Goal: Information Seeking & Learning: Learn about a topic

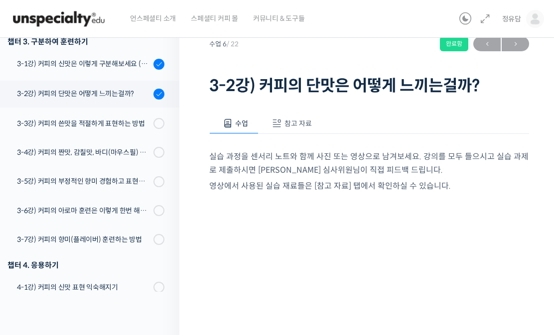
scroll to position [218, 0]
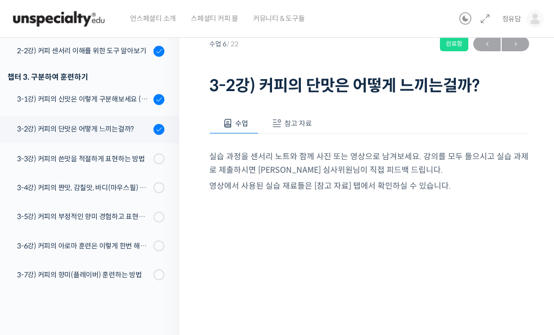
click at [154, 159] on div at bounding box center [158, 158] width 11 height 11
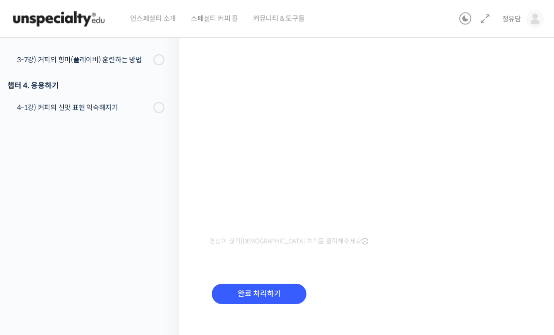
scroll to position [211, 0]
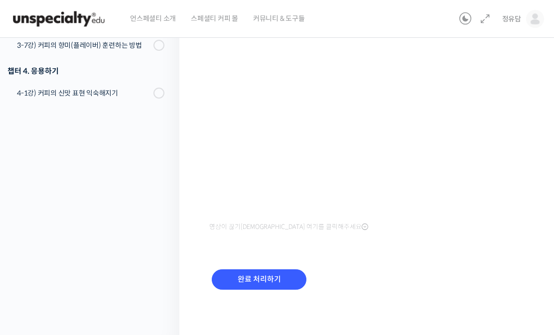
click at [246, 276] on input "완료 처리하기" at bounding box center [259, 279] width 95 height 20
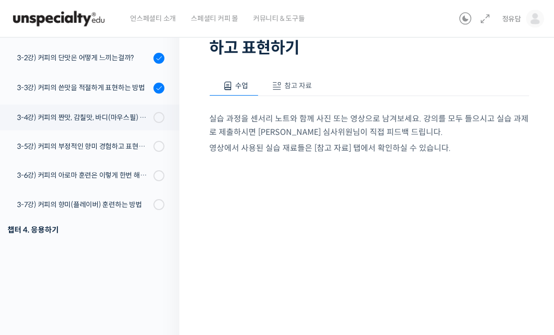
scroll to position [235, 0]
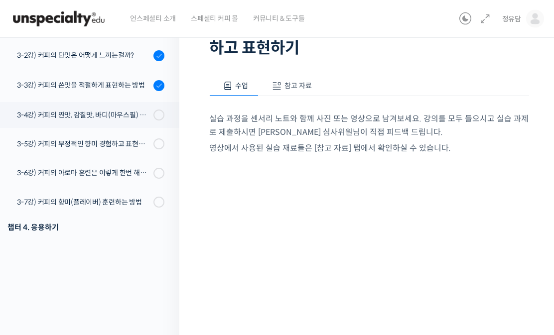
click at [118, 88] on div "3-3강) 커피의 쓴맛을 적절하게 표현하는 방법" at bounding box center [83, 85] width 133 height 11
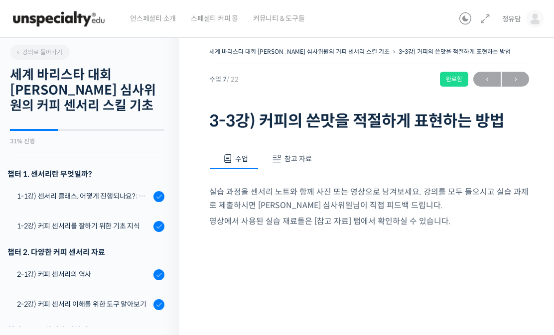
scroll to position [361, 0]
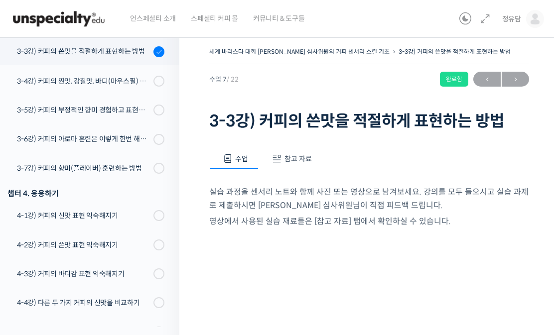
click at [304, 157] on span "참고 자료" at bounding box center [297, 158] width 27 height 9
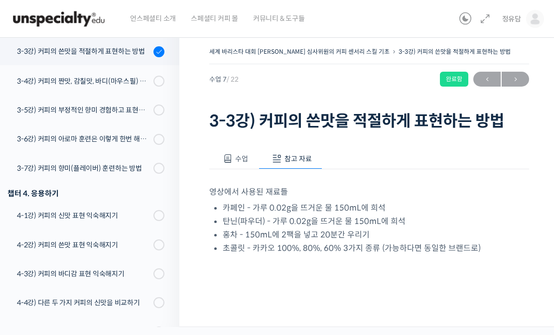
click at [138, 76] on div "3-4강) 커피의 짠맛, 감칠맛, 바디(마우스필) 이해하고 표현하기" at bounding box center [83, 81] width 133 height 11
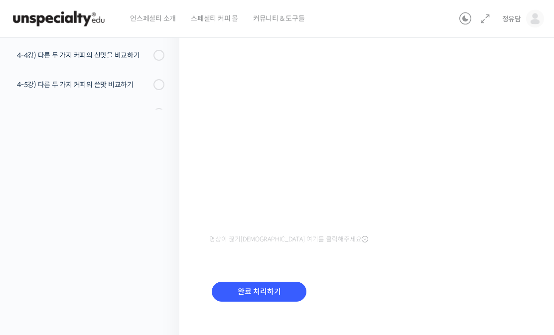
scroll to position [218, 0]
click at [274, 284] on input "완료 처리하기" at bounding box center [259, 292] width 95 height 20
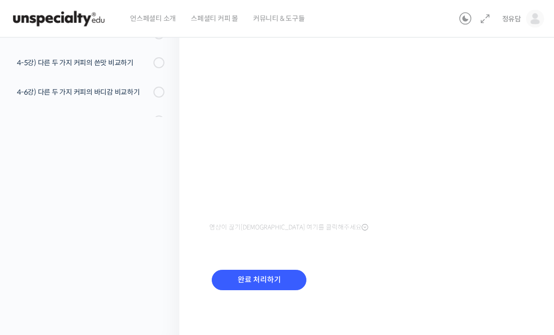
scroll to position [211, 0]
click at [289, 281] on input "완료 처리하기" at bounding box center [259, 279] width 95 height 20
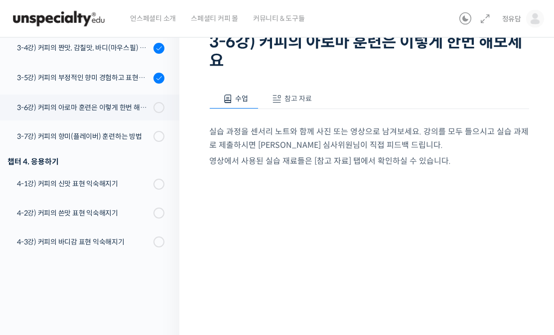
scroll to position [310, 0]
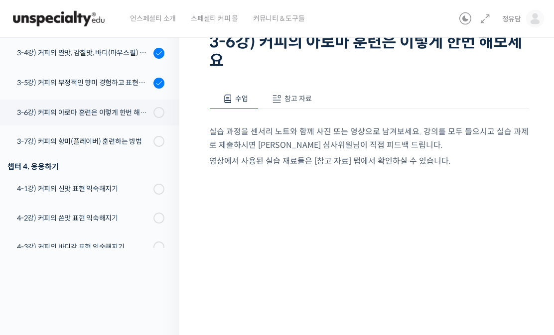
click at [56, 83] on div "3-5강) 커피의 부정적인 향미 경험하고 표현하기" at bounding box center [83, 83] width 133 height 11
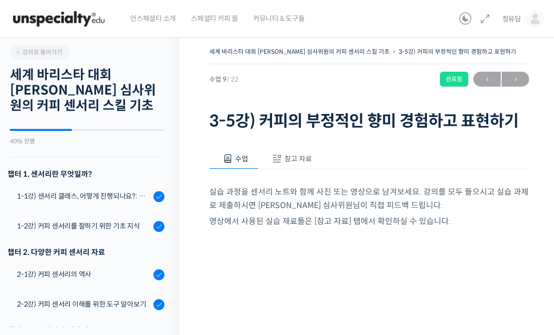
scroll to position [421, 0]
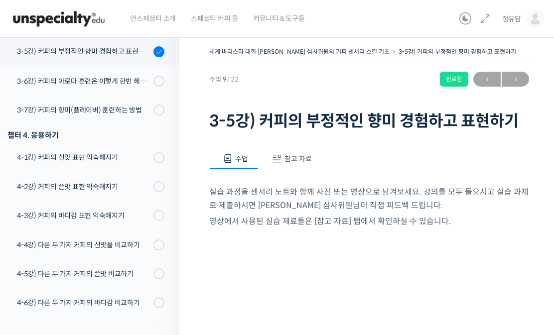
click at [298, 164] on button "참고 자료" at bounding box center [290, 158] width 64 height 21
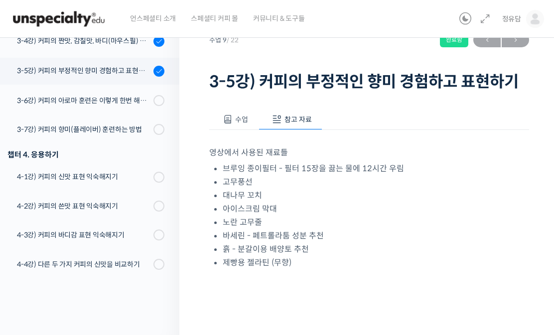
scroll to position [360, 0]
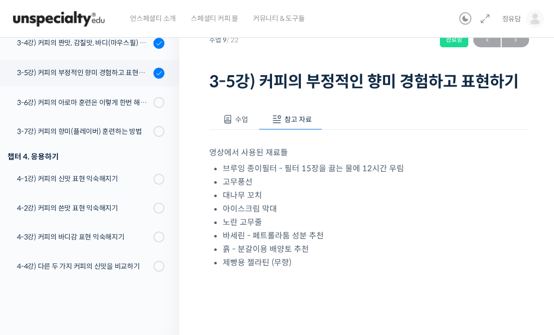
click at [58, 105] on div "3-6강) 커피의 아로마 훈련은 이렇게 한번 해보세요" at bounding box center [83, 102] width 133 height 11
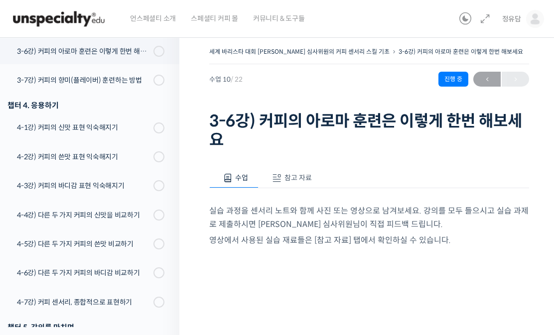
click at [302, 173] on span "참고 자료" at bounding box center [297, 177] width 27 height 9
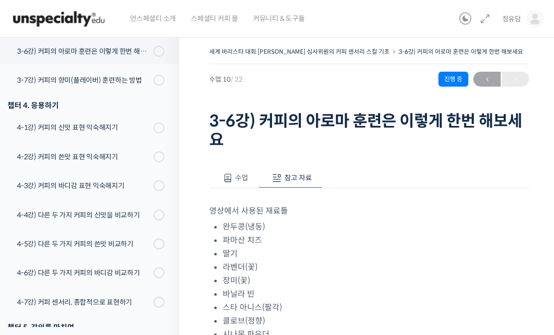
click at [241, 168] on button "수업" at bounding box center [233, 178] width 49 height 21
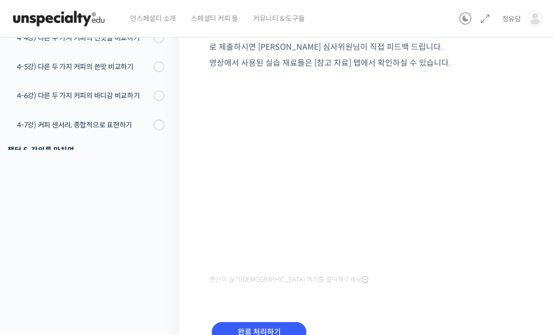
scroll to position [177, 0]
click at [275, 322] on input "완료 처리하기" at bounding box center [259, 332] width 95 height 20
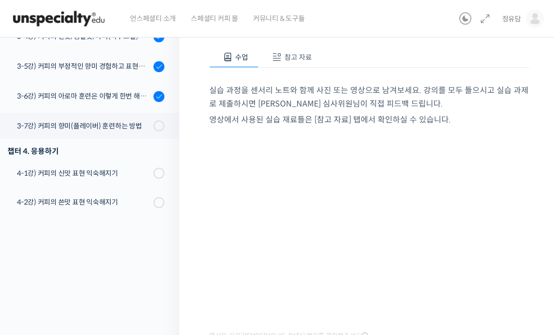
scroll to position [73, 0]
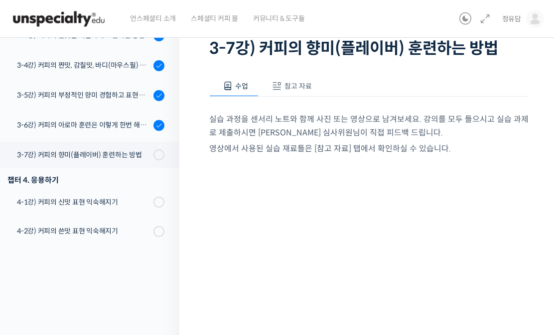
click at [122, 128] on div "3-6강) 커피의 아로마 훈련은 이렇게 한번 해보세요" at bounding box center [83, 125] width 133 height 11
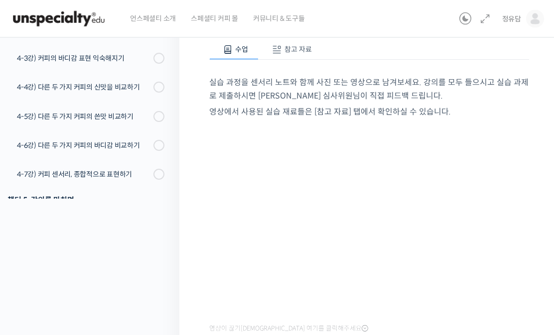
scroll to position [115, 0]
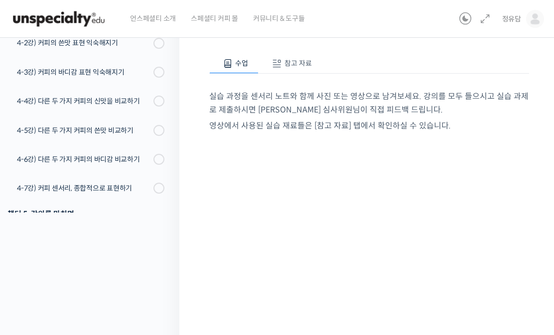
click at [294, 59] on span "참고 자료" at bounding box center [297, 63] width 27 height 9
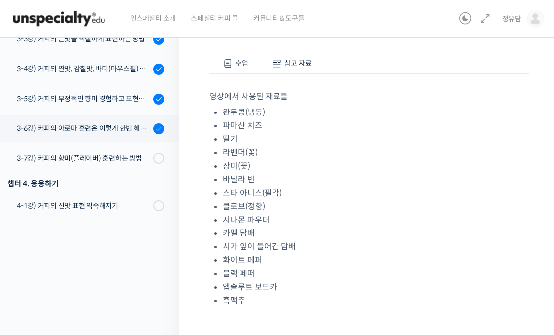
scroll to position [258, 0]
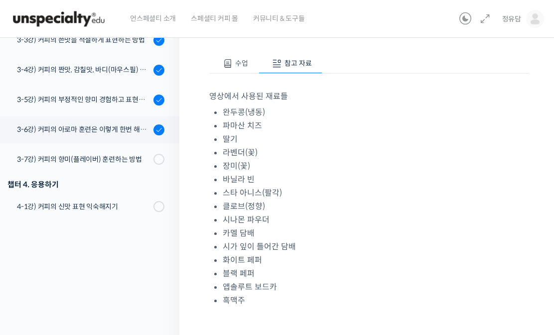
click at [126, 163] on div "3-7강) 커피의 향미(플레이버) 훈련하는 방법" at bounding box center [83, 159] width 133 height 11
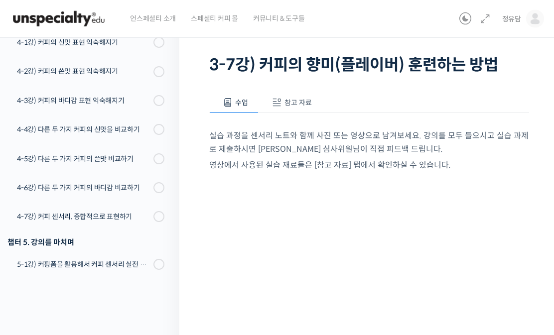
scroll to position [56, 0]
click at [309, 95] on button "참고 자료" at bounding box center [290, 102] width 64 height 21
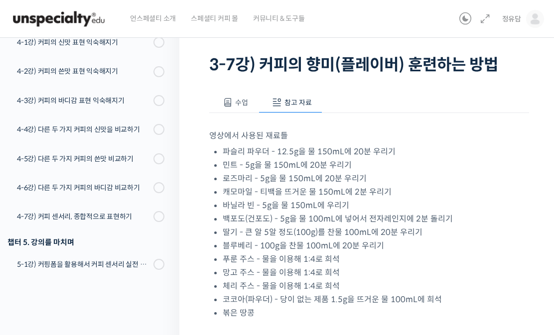
click at [246, 94] on button "수업" at bounding box center [233, 102] width 49 height 21
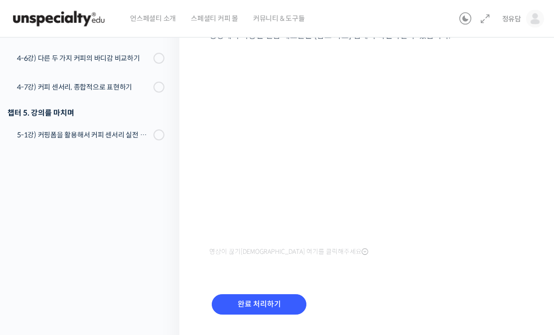
scroll to position [186, 0]
